Goal: Task Accomplishment & Management: Complete application form

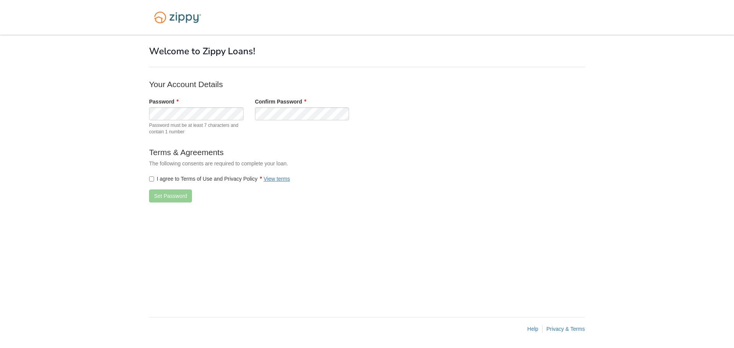
click at [36, 96] on body "× × Welcome to Zippy Loans! Your Account Details Password" at bounding box center [367, 174] width 734 height 348
click at [168, 196] on button "Set Password" at bounding box center [170, 196] width 43 height 13
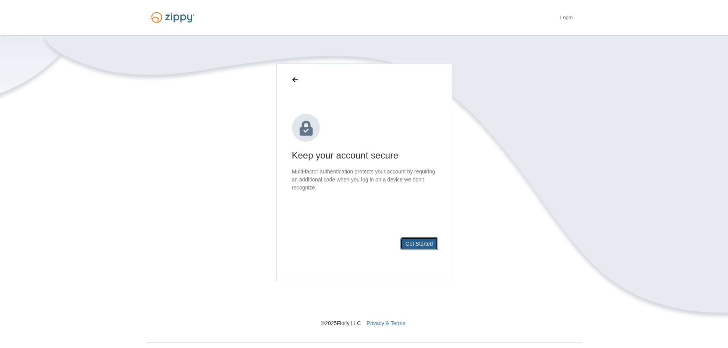
click at [422, 241] on button "Get Started" at bounding box center [418, 243] width 37 height 13
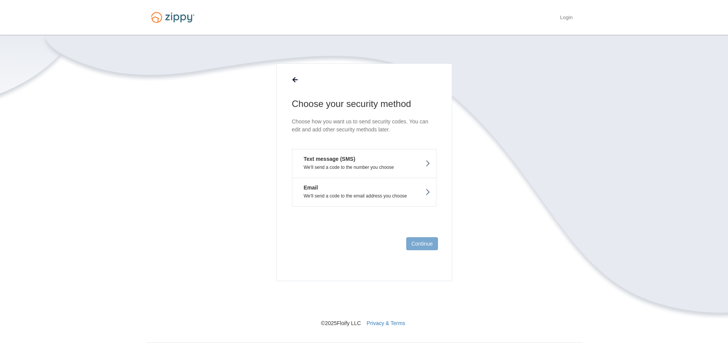
click at [378, 164] on button "Text message (SMS) We'll send a code to the number you choose" at bounding box center [364, 163] width 144 height 29
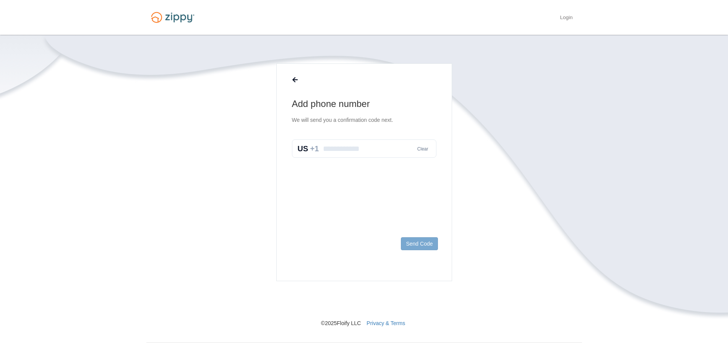
click at [332, 100] on h1 "Add phone number" at bounding box center [364, 104] width 144 height 12
click at [337, 147] on input "text" at bounding box center [364, 148] width 144 height 18
type input "**********"
click at [407, 243] on button "Send Code" at bounding box center [419, 243] width 37 height 13
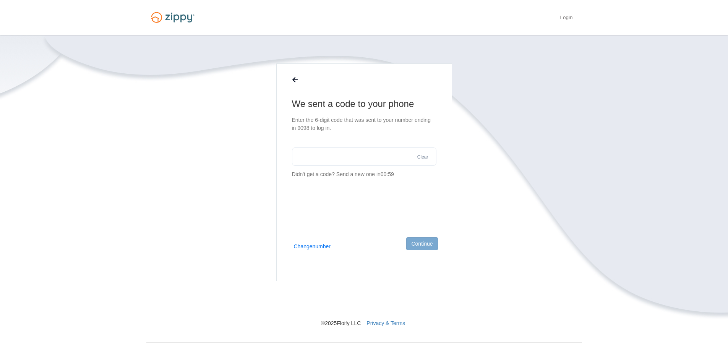
click at [360, 157] on input "text" at bounding box center [364, 156] width 144 height 18
type input "******"
click at [420, 241] on button "Continue" at bounding box center [421, 243] width 31 height 13
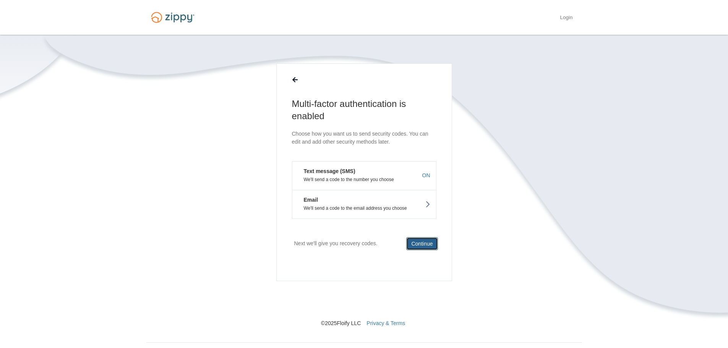
click at [428, 244] on button "Continue" at bounding box center [421, 243] width 31 height 13
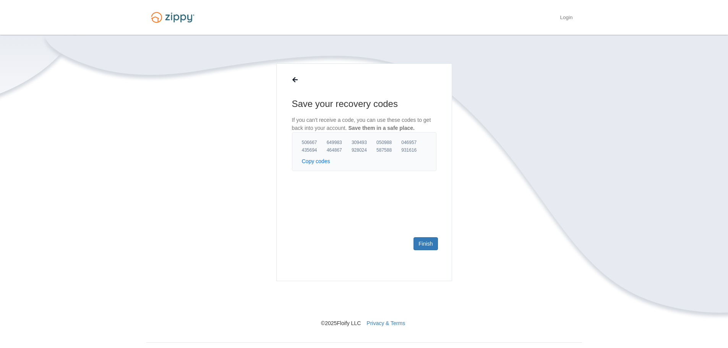
click at [324, 162] on button "Copy codes" at bounding box center [316, 161] width 28 height 8
drag, startPoint x: 421, startPoint y: 243, endPoint x: 372, endPoint y: 243, distance: 49.3
click at [421, 243] on link "Finish" at bounding box center [425, 243] width 24 height 13
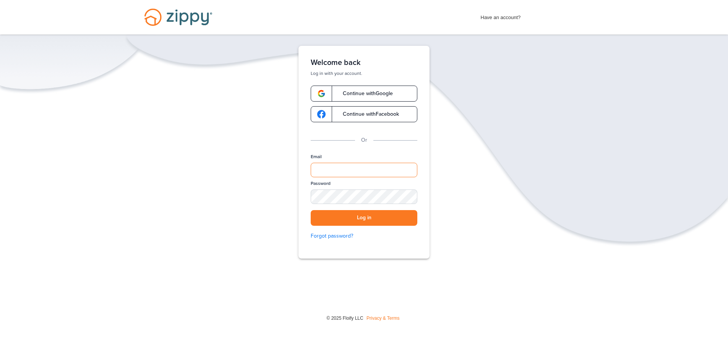
click at [325, 171] on input "Email" at bounding box center [364, 170] width 107 height 15
click at [345, 166] on input "Email" at bounding box center [364, 170] width 107 height 15
click at [358, 215] on button "Log in" at bounding box center [364, 218] width 107 height 16
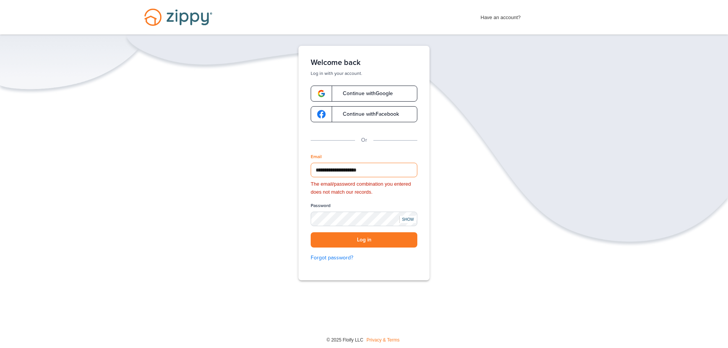
drag, startPoint x: 389, startPoint y: 177, endPoint x: 131, endPoint y: 176, distance: 258.7
click at [131, 176] on div "**********" at bounding box center [364, 187] width 728 height 282
type input "*"
click at [413, 221] on div "SHOW" at bounding box center [407, 219] width 17 height 7
click at [352, 240] on button "Log in" at bounding box center [364, 240] width 107 height 16
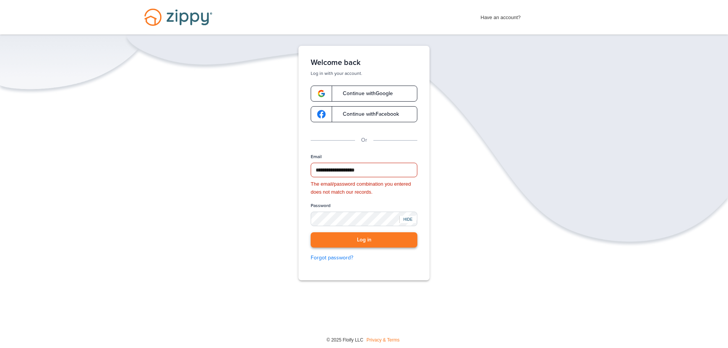
click at [357, 244] on button "Log in" at bounding box center [364, 240] width 107 height 16
drag, startPoint x: 387, startPoint y: 167, endPoint x: 174, endPoint y: 131, distance: 215.9
click at [174, 131] on div "**********" at bounding box center [364, 187] width 728 height 282
type input "**********"
click at [350, 238] on button "Log in" at bounding box center [364, 240] width 107 height 16
